Goal: Download file/media

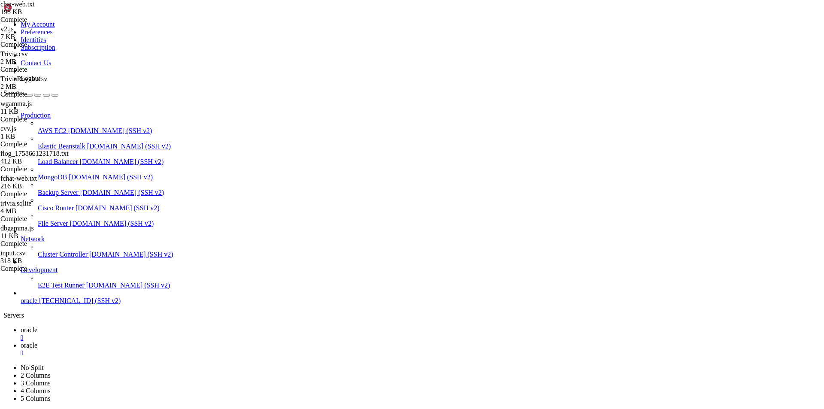
scroll to position [36527, 0]
click at [177, 342] on link "oracle " at bounding box center [421, 349] width 800 height 15
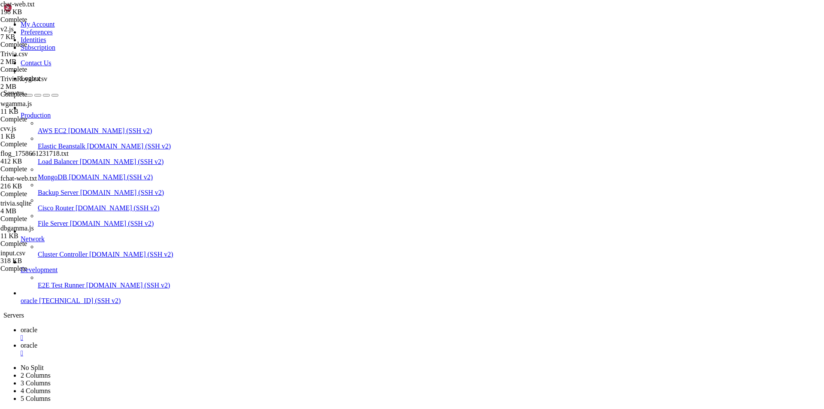
type input "/home/ubuntu/nodejs"
